Goal: Contribute content

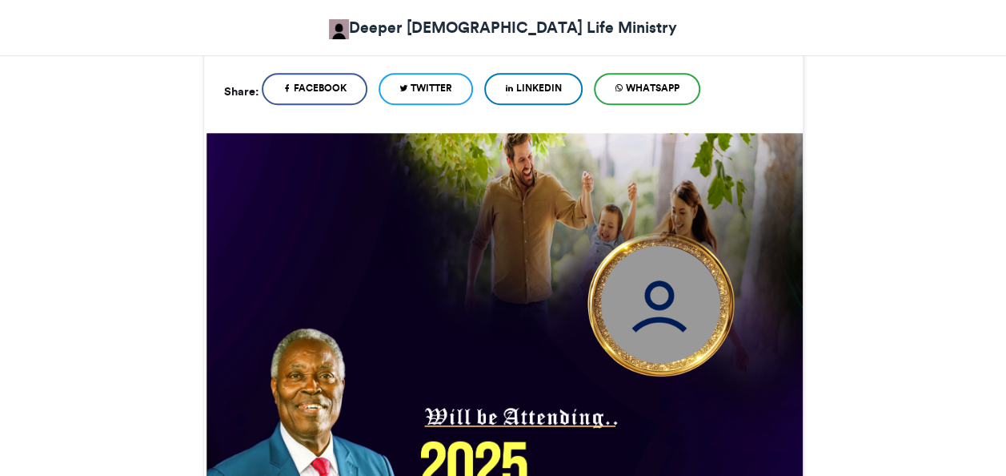
scroll to position [400, 0]
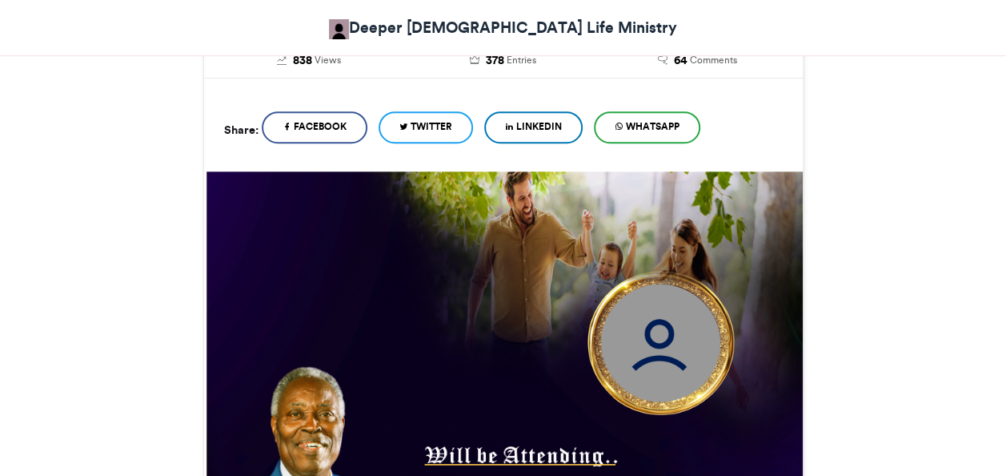
click at [649, 333] on img at bounding box center [661, 342] width 173 height 173
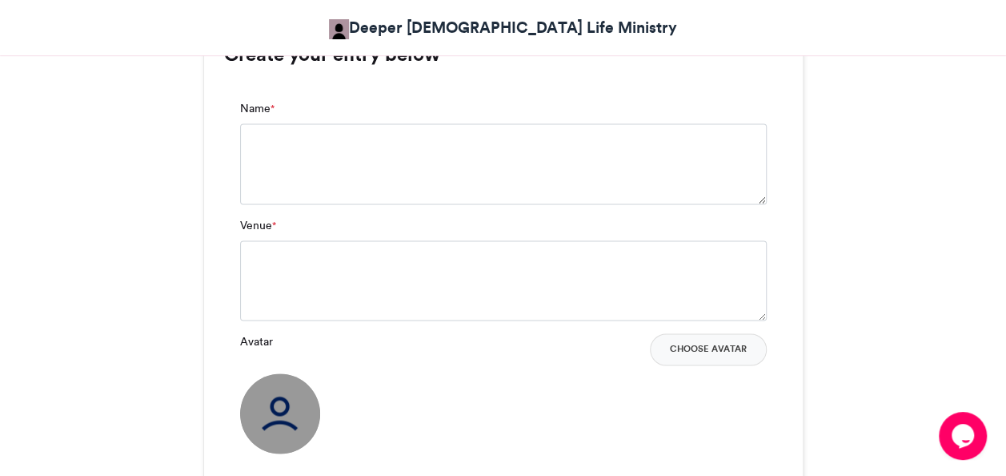
scroll to position [1121, 0]
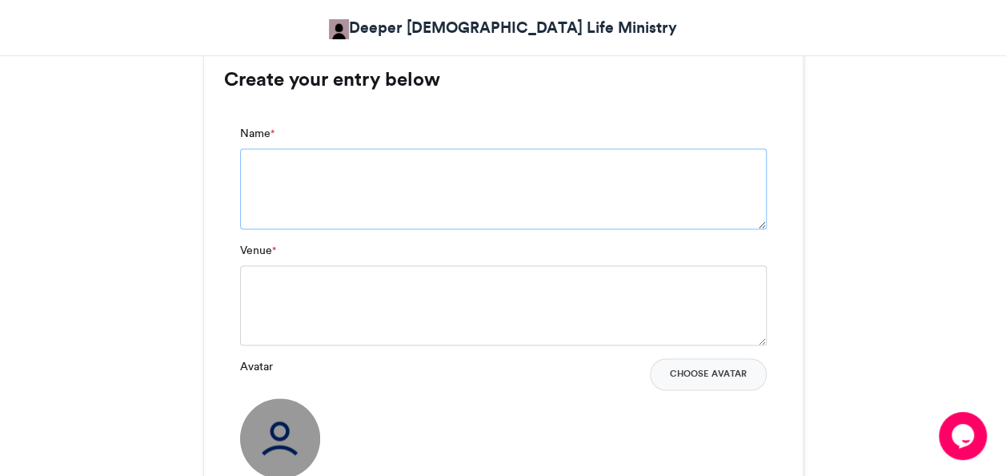
click at [435, 168] on textarea "Name *" at bounding box center [503, 188] width 527 height 80
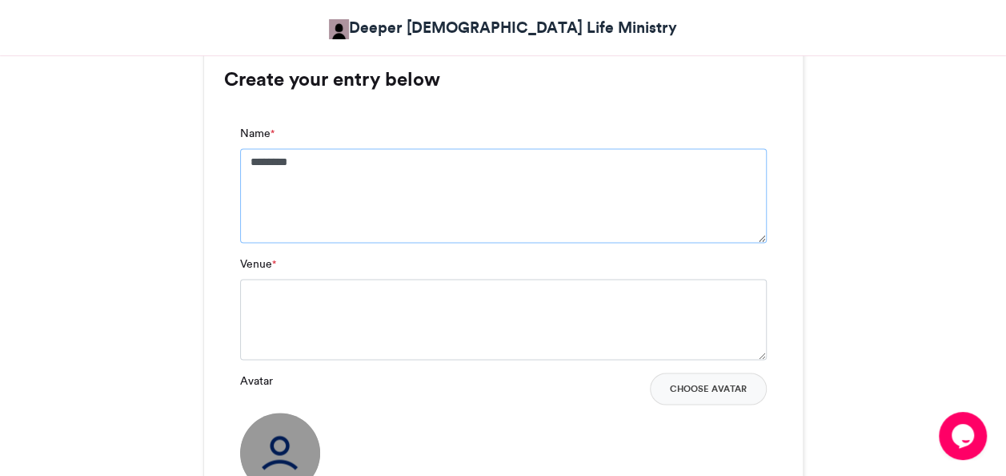
type textarea "********"
click at [314, 301] on textarea "Venue *" at bounding box center [503, 319] width 527 height 80
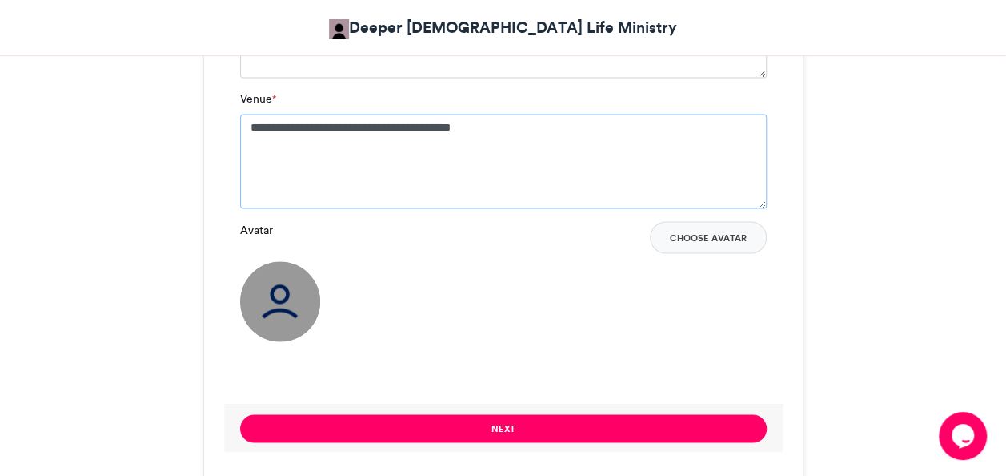
scroll to position [1281, 0]
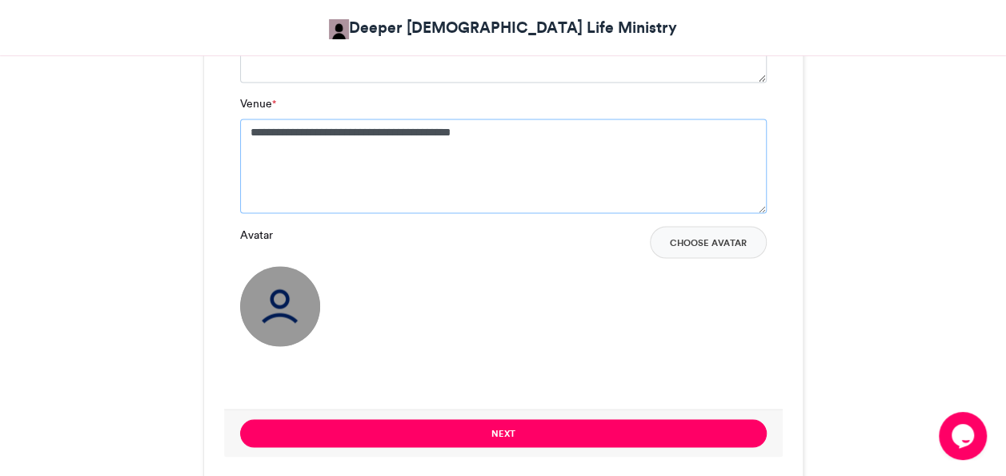
type textarea "**********"
click at [272, 283] on img at bounding box center [280, 306] width 80 height 80
click at [283, 299] on img at bounding box center [280, 306] width 80 height 80
click at [724, 248] on button "Choose Avatar" at bounding box center [708, 242] width 117 height 32
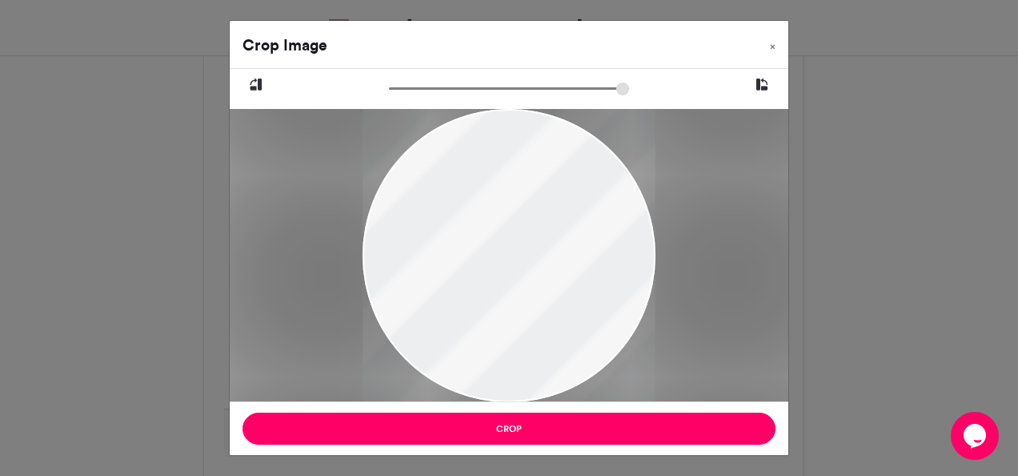
click at [498, 260] on div at bounding box center [509, 255] width 293 height 300
click at [501, 257] on div at bounding box center [509, 255] width 293 height 300
drag, startPoint x: 501, startPoint y: 257, endPoint x: 512, endPoint y: 239, distance: 20.9
click at [512, 239] on div at bounding box center [509, 252] width 293 height 300
click at [769, 50] on button "×" at bounding box center [772, 43] width 31 height 45
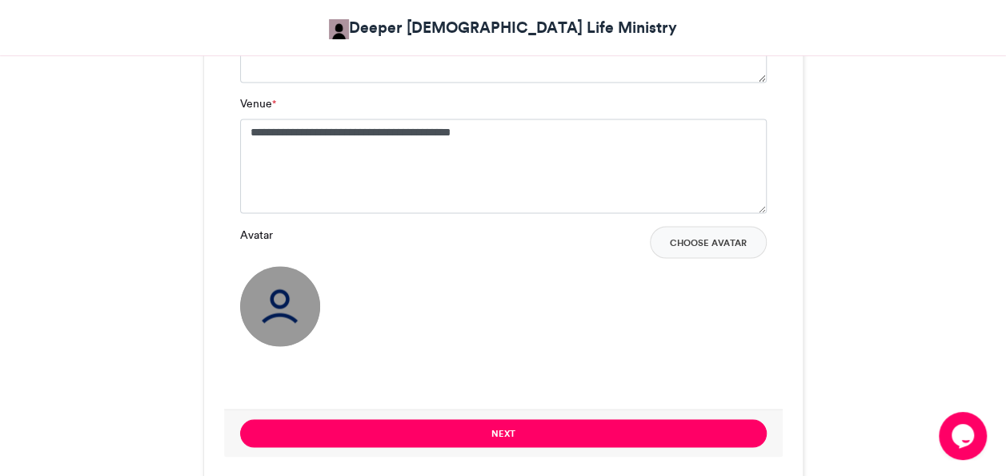
click at [269, 293] on img at bounding box center [280, 306] width 80 height 80
click at [685, 246] on button "Choose Avatar" at bounding box center [708, 242] width 117 height 32
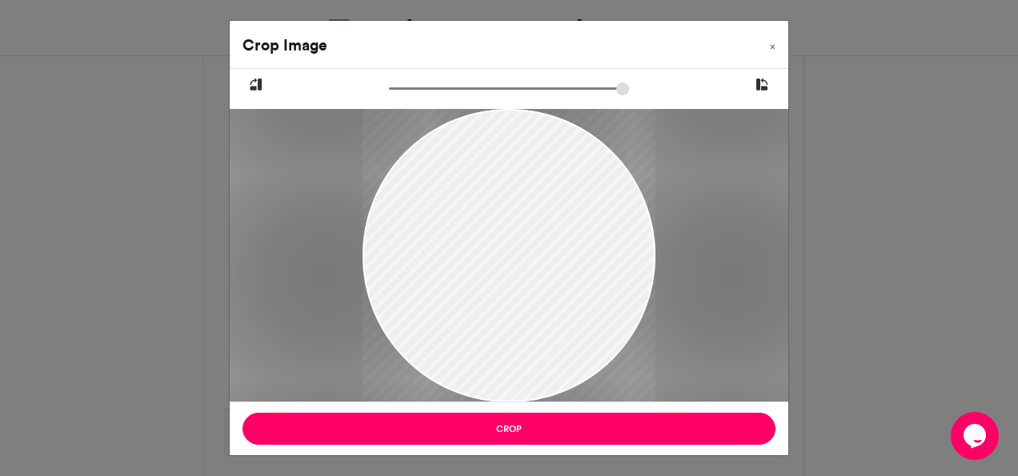
drag, startPoint x: 501, startPoint y: 212, endPoint x: 512, endPoint y: 293, distance: 81.5
click at [512, 293] on div at bounding box center [509, 315] width 293 height 414
type input "******"
click at [773, 48] on span "×" at bounding box center [773, 47] width 6 height 10
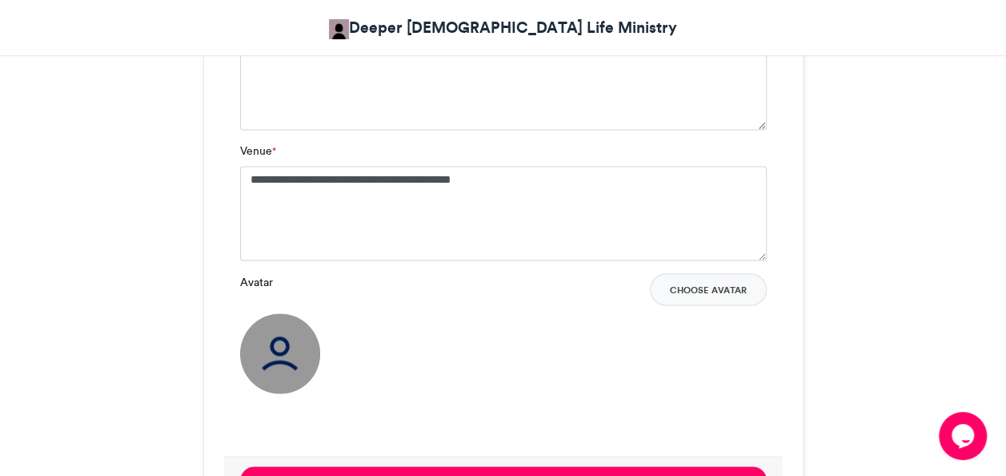
scroll to position [1201, 0]
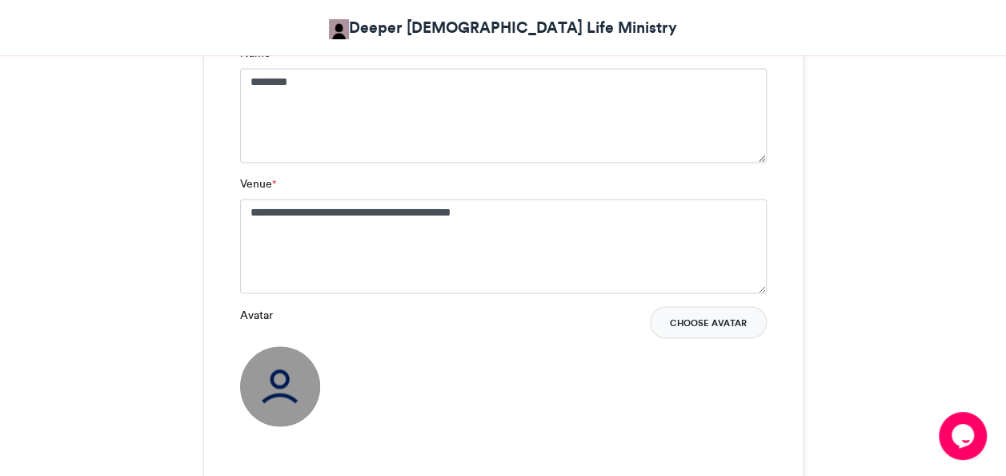
click at [729, 328] on button "Choose Avatar" at bounding box center [708, 322] width 117 height 32
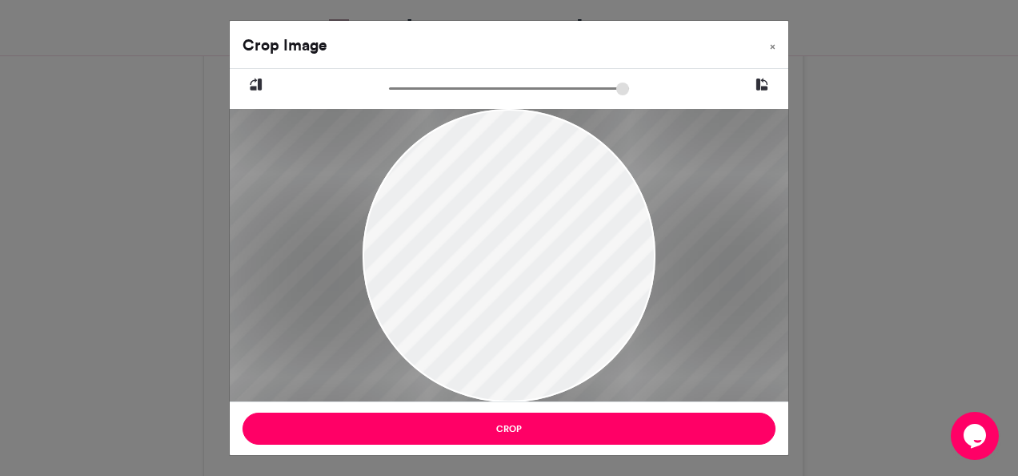
type input "***"
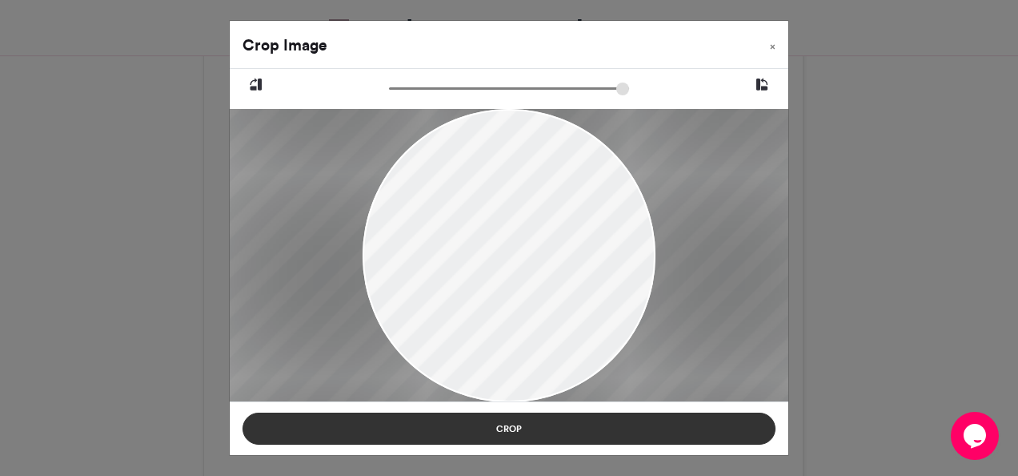
click at [533, 428] on button "Crop" at bounding box center [509, 428] width 533 height 32
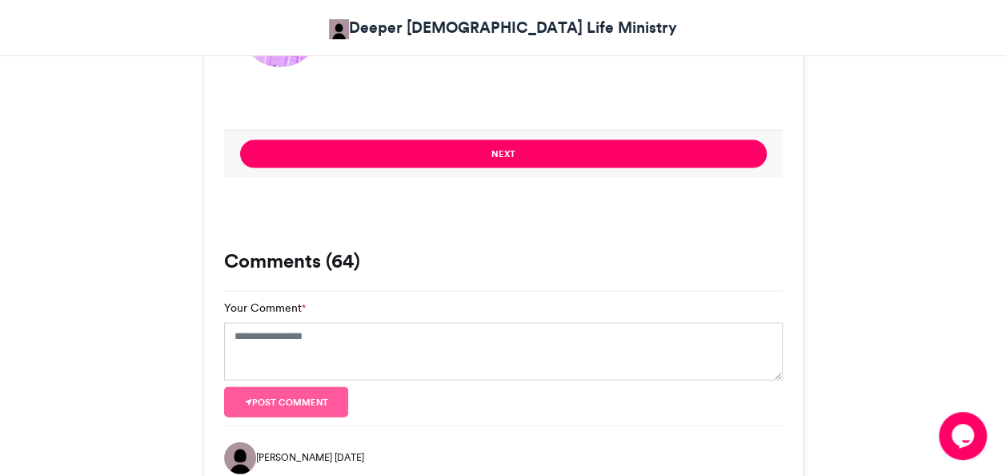
scroll to position [1521, 0]
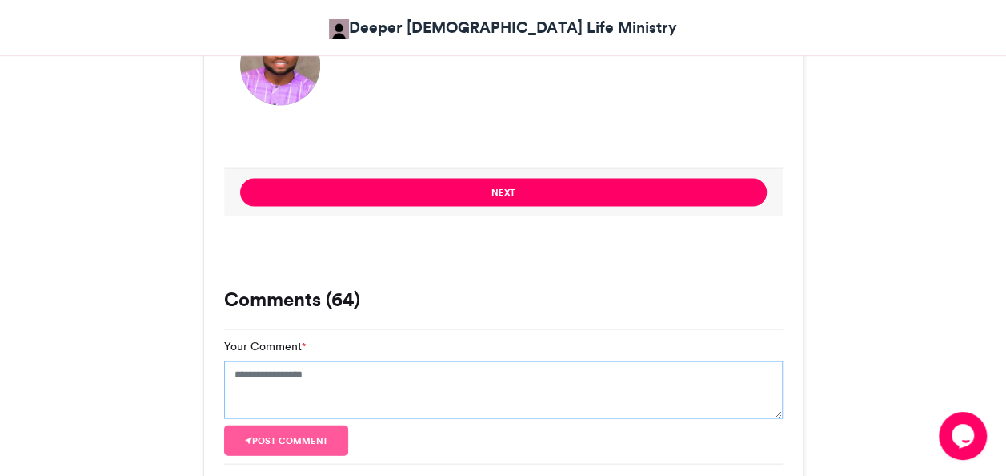
click at [283, 365] on textarea "Your Comment *" at bounding box center [503, 390] width 559 height 58
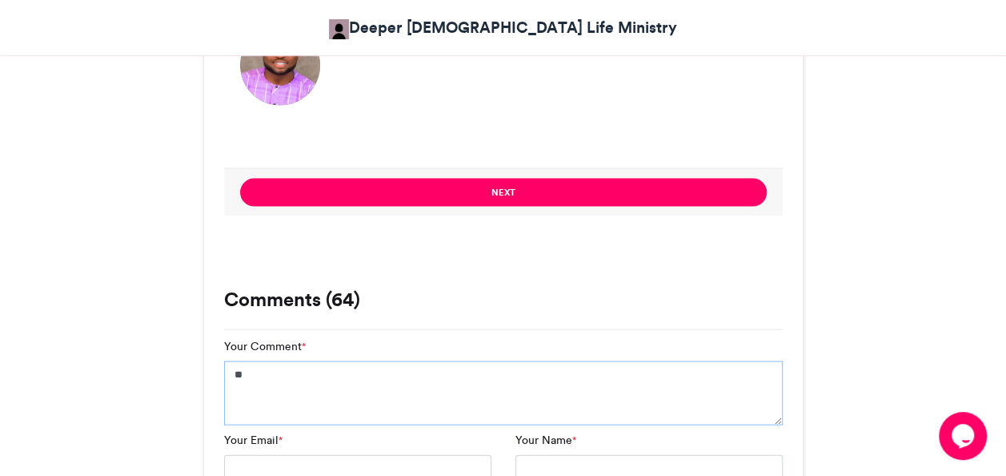
type textarea "*"
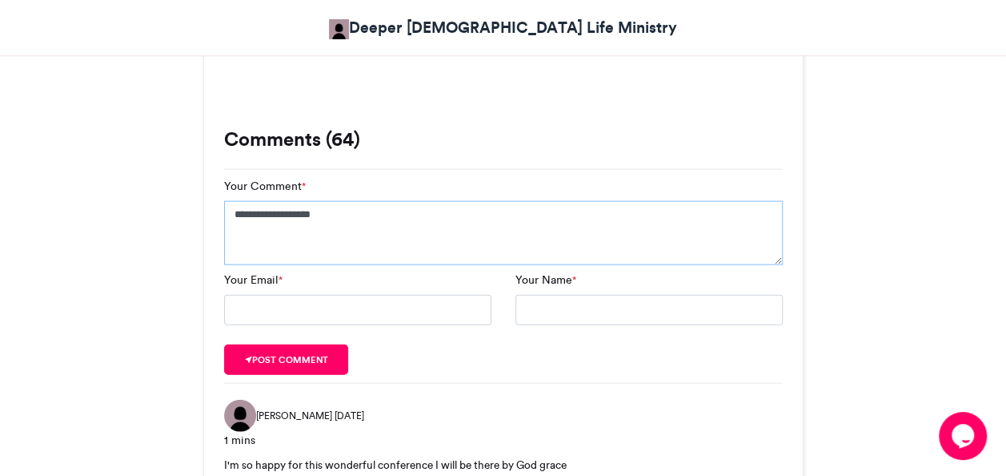
scroll to position [1761, 0]
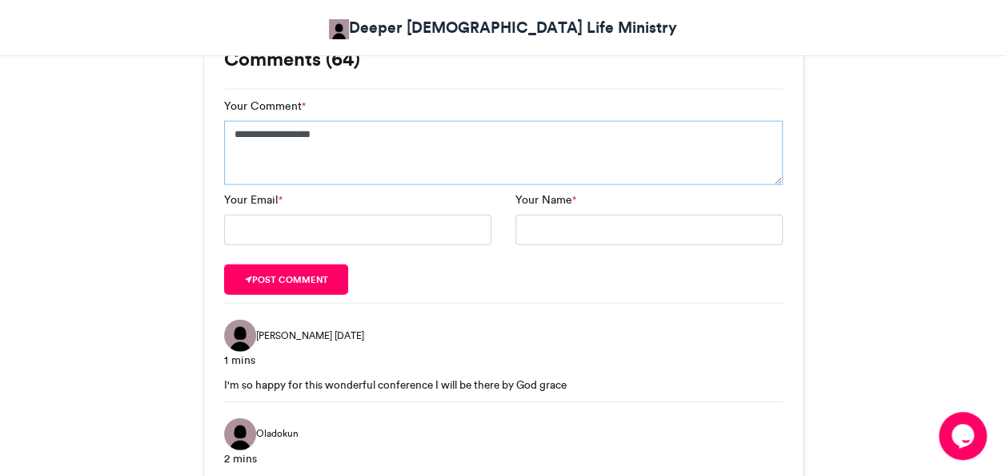
type textarea "**********"
click at [325, 238] on input "Your Email *" at bounding box center [357, 230] width 267 height 30
type input "**********"
click at [525, 230] on input "Your Name *" at bounding box center [649, 230] width 267 height 30
type input "********"
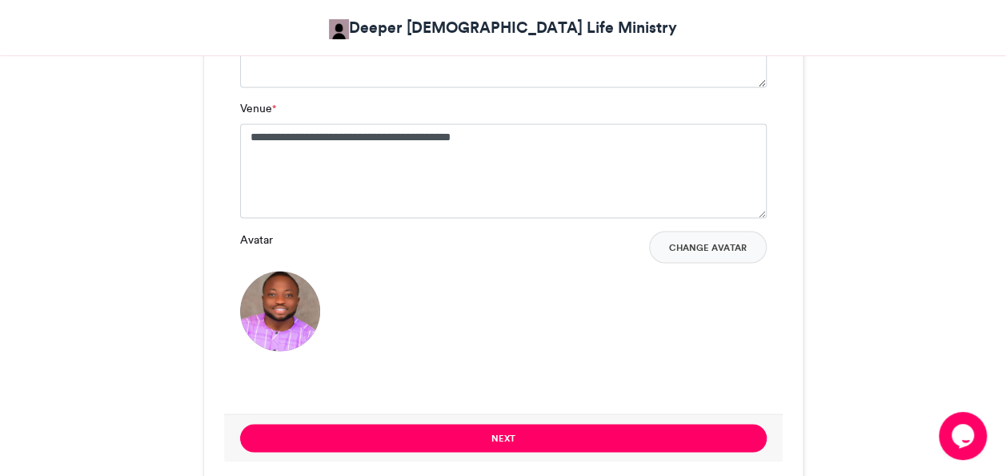
scroll to position [1441, 0]
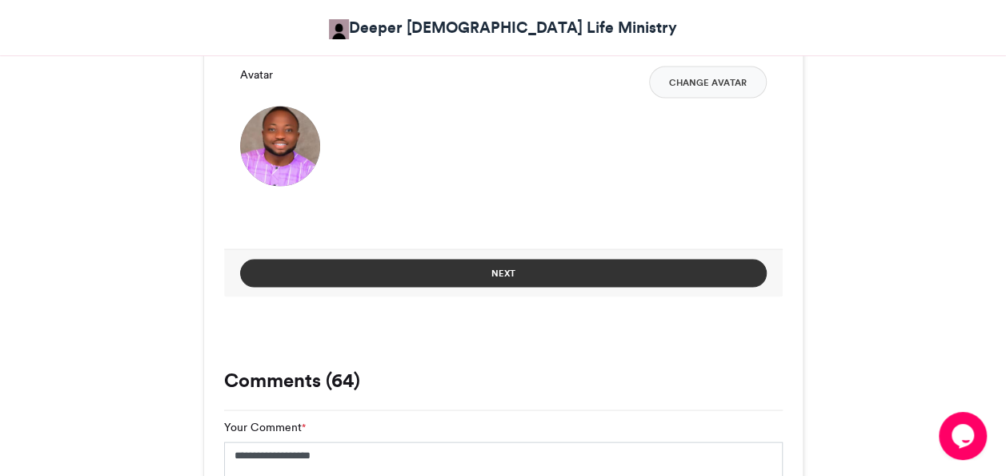
click at [508, 281] on button "Next" at bounding box center [503, 273] width 527 height 28
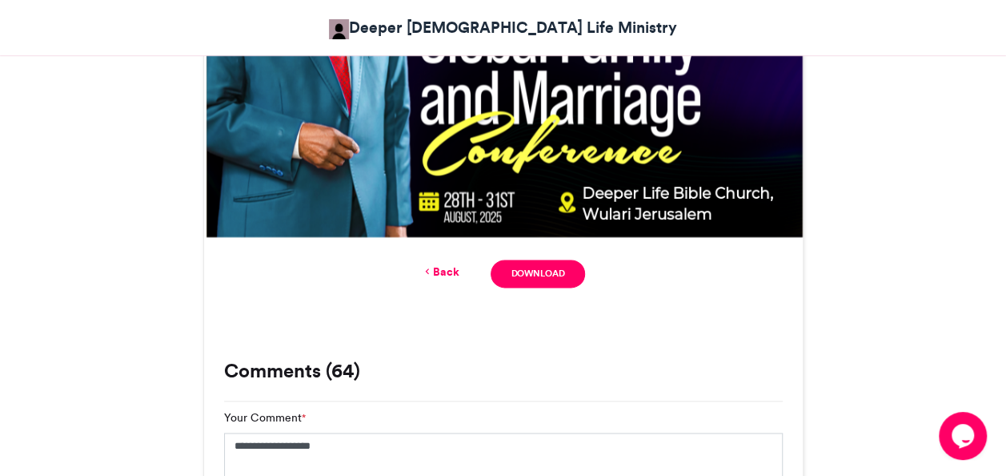
scroll to position [956, 0]
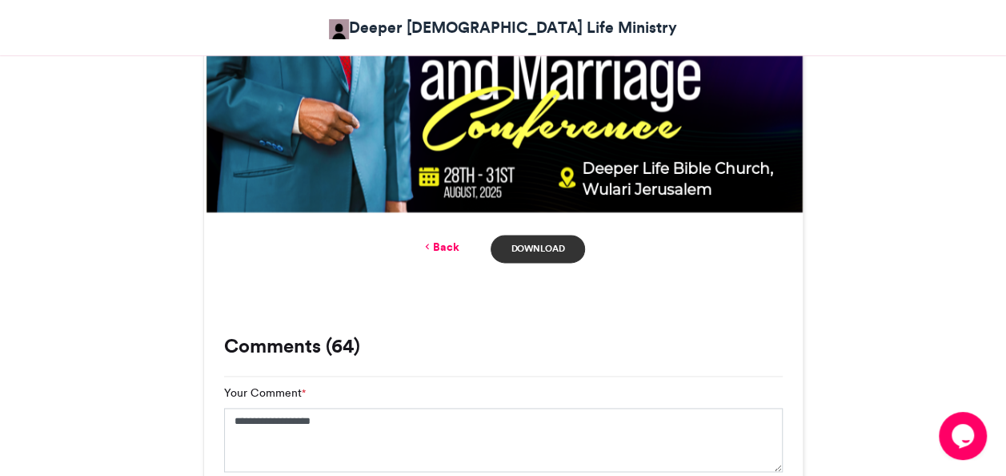
click at [549, 250] on link "Download" at bounding box center [538, 249] width 94 height 28
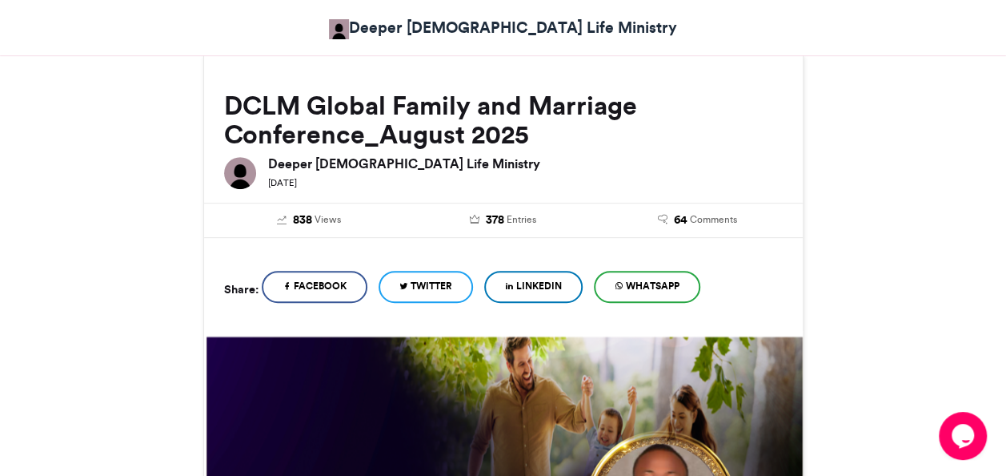
scroll to position [320, 0]
